Goal: Navigation & Orientation: Find specific page/section

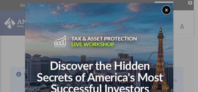
click at [165, 8] on button "x" at bounding box center [166, 9] width 9 height 9
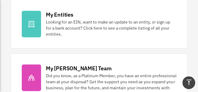
scroll to position [222, 0]
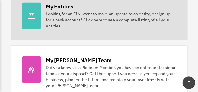
click at [32, 21] on div at bounding box center [31, 16] width 19 height 27
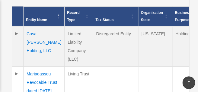
scroll to position [211, 0]
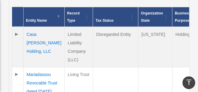
click at [95, 20] on span "Tax Status" at bounding box center [104, 20] width 18 height 4
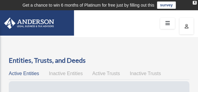
scroll to position [0, 0]
click at [195, 3] on div "X" at bounding box center [195, 3] width 4 height 4
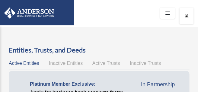
click at [167, 13] on icon at bounding box center [167, 12] width 9 height 9
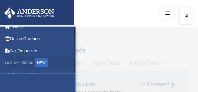
scroll to position [7, 0]
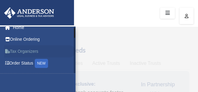
click at [24, 49] on link "Tax Organizers" at bounding box center [39, 51] width 71 height 12
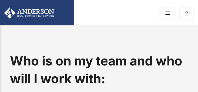
click at [167, 13] on icon at bounding box center [167, 12] width 9 height 9
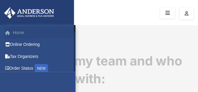
click at [18, 33] on link "Home" at bounding box center [39, 33] width 71 height 12
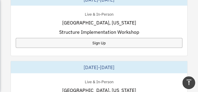
scroll to position [552, 0]
